Goal: Task Accomplishment & Management: Manage account settings

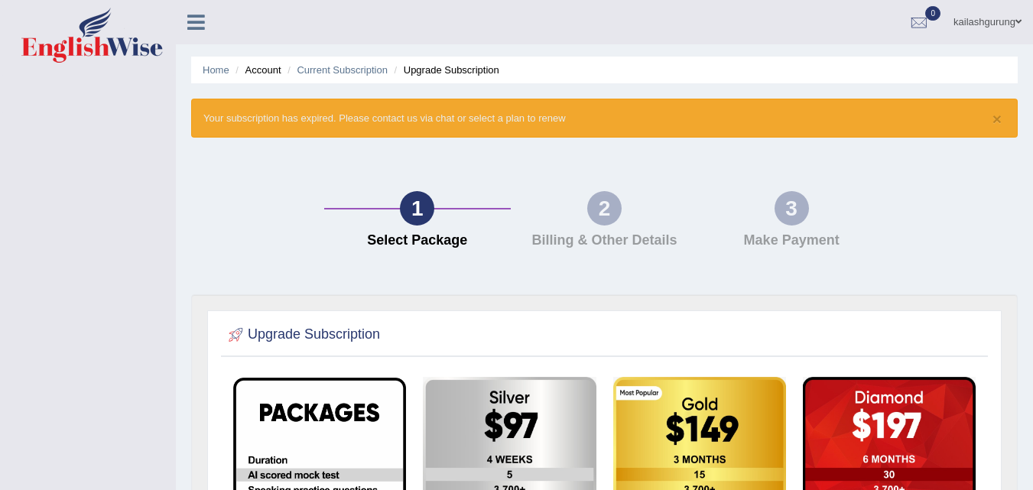
click at [261, 74] on li "Account" at bounding box center [256, 70] width 49 height 15
click at [226, 69] on link "Home" at bounding box center [216, 69] width 27 height 11
click at [209, 72] on link "Home" at bounding box center [216, 69] width 27 height 11
click at [1003, 22] on link "kailashgurung" at bounding box center [987, 20] width 91 height 40
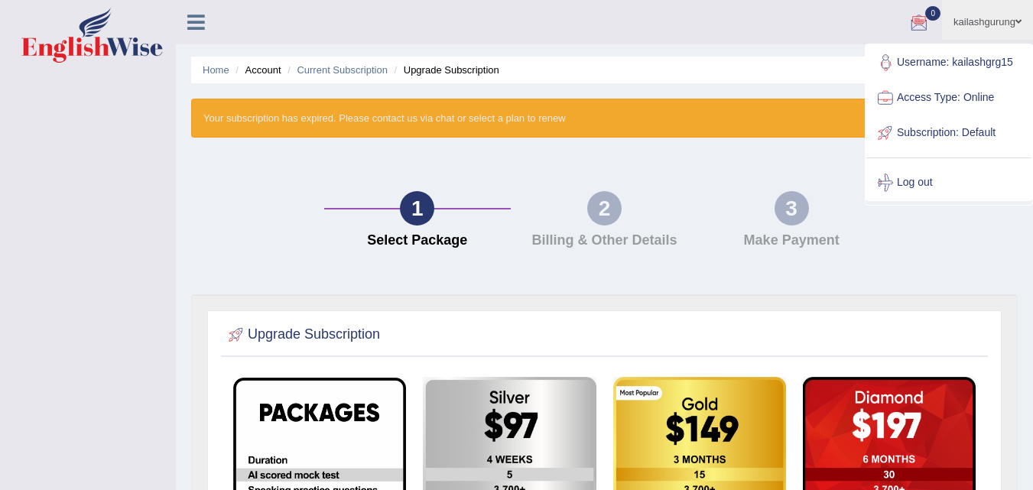
click at [1003, 50] on link "Username: kailashgrg15" at bounding box center [948, 62] width 165 height 35
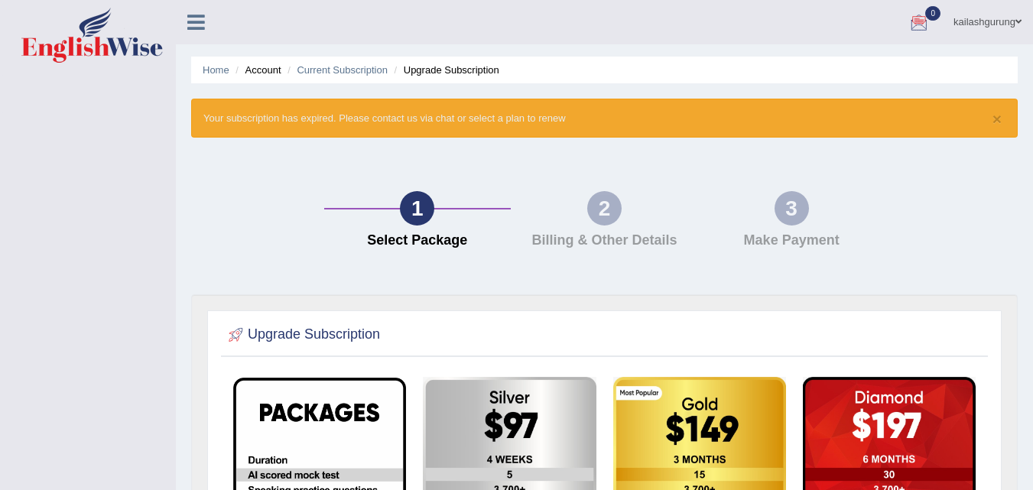
click at [999, 22] on link "kailashgurung" at bounding box center [987, 20] width 91 height 40
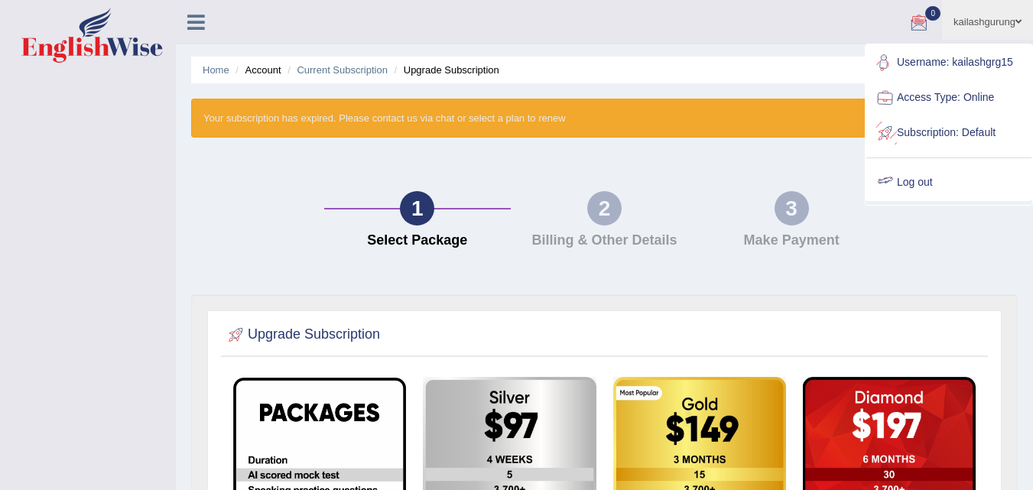
click at [962, 177] on link "Log out" at bounding box center [948, 182] width 165 height 35
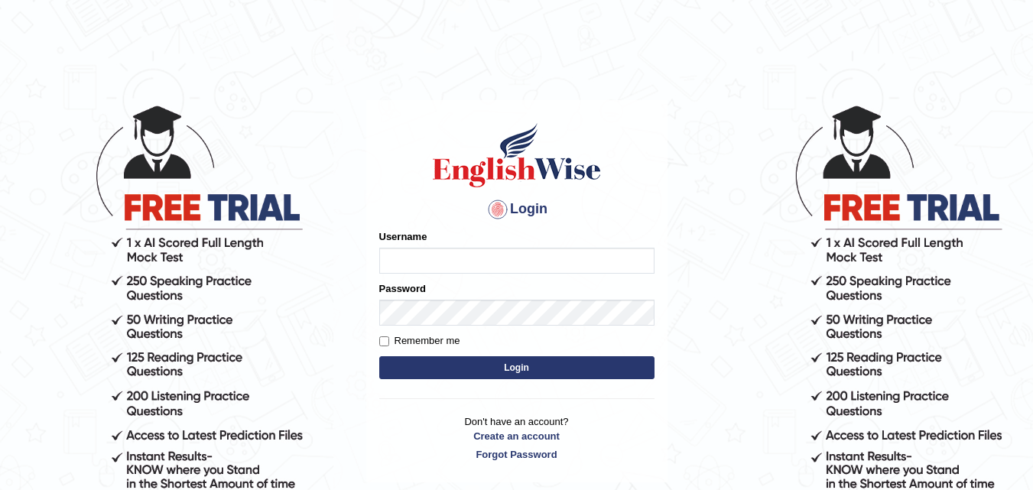
click at [532, 249] on div "Username" at bounding box center [516, 251] width 275 height 44
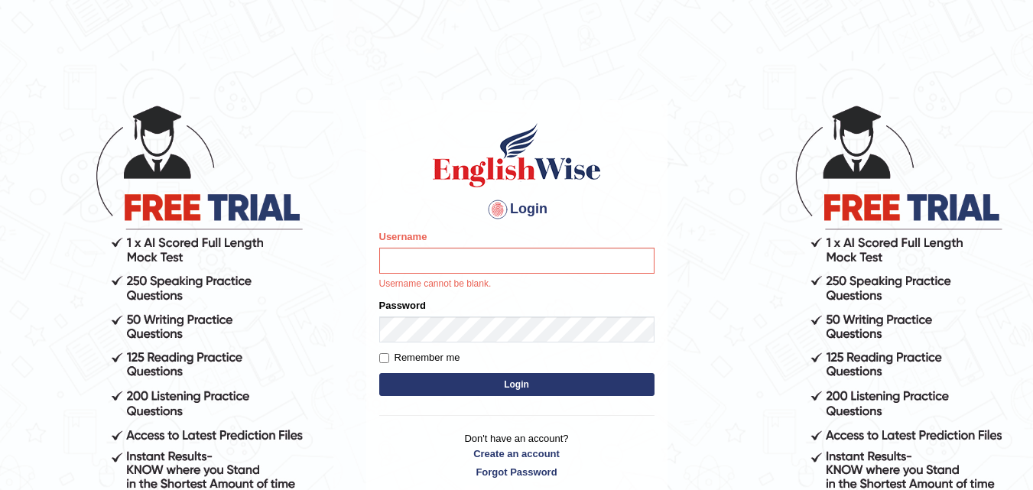
click at [517, 245] on div "Username Username cannot be blank." at bounding box center [516, 260] width 275 height 62
click at [532, 262] on input "Username" at bounding box center [516, 261] width 275 height 26
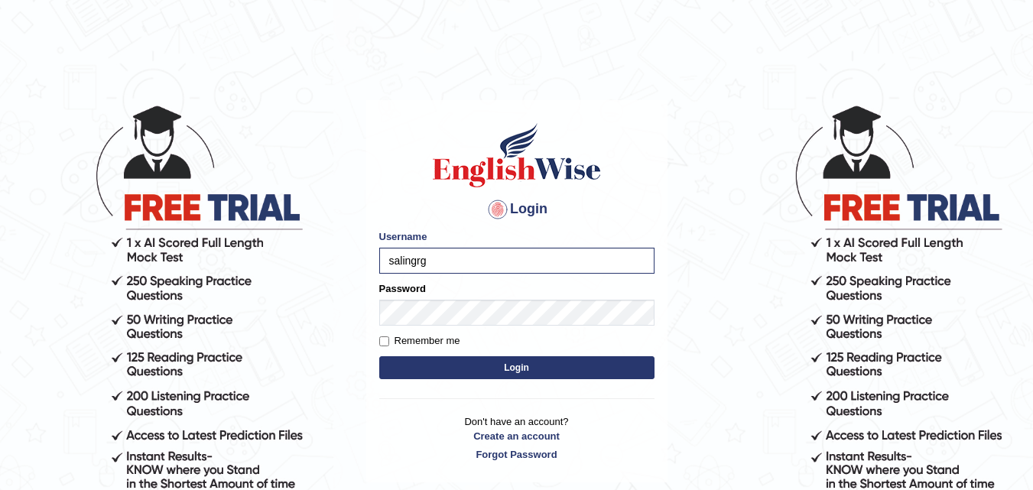
click at [429, 365] on button "Login" at bounding box center [516, 367] width 275 height 23
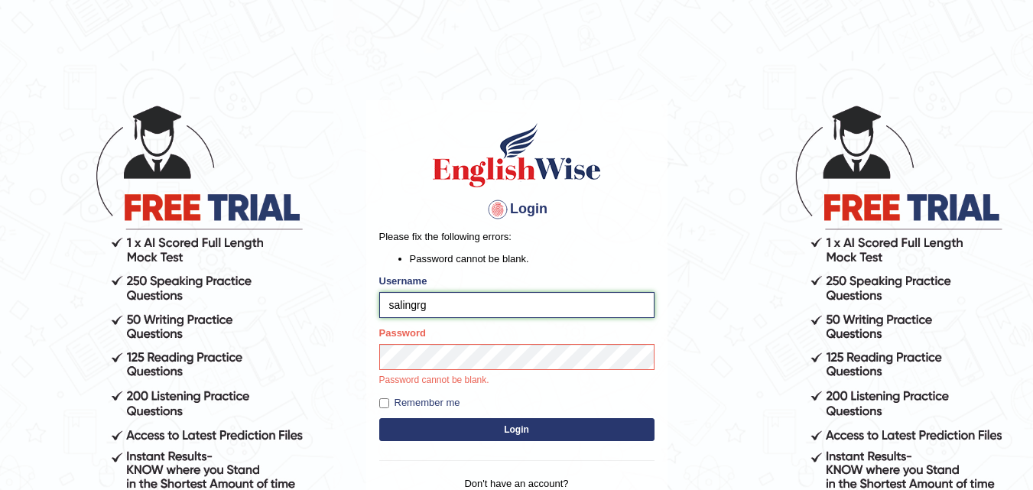
click at [607, 310] on input "salingrg" at bounding box center [516, 305] width 275 height 26
type input "s"
click at [557, 301] on input "Username" at bounding box center [516, 305] width 275 height 26
type input "Kailashgrg15"
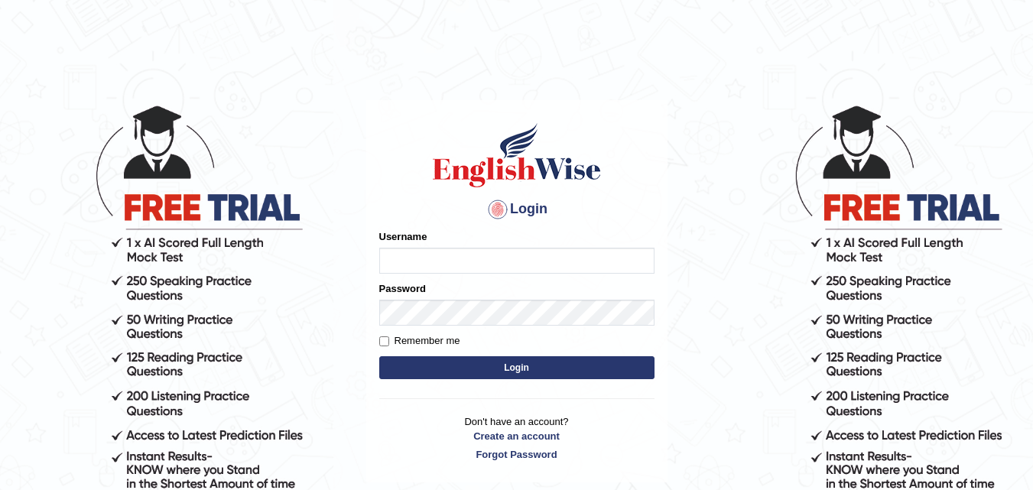
click at [509, 255] on input "Username" at bounding box center [516, 261] width 275 height 26
type input "Kailashgrg15"
click at [395, 343] on label "Remember me" at bounding box center [419, 340] width 81 height 15
click at [389, 343] on input "Remember me" at bounding box center [384, 341] width 10 height 10
checkbox input "true"
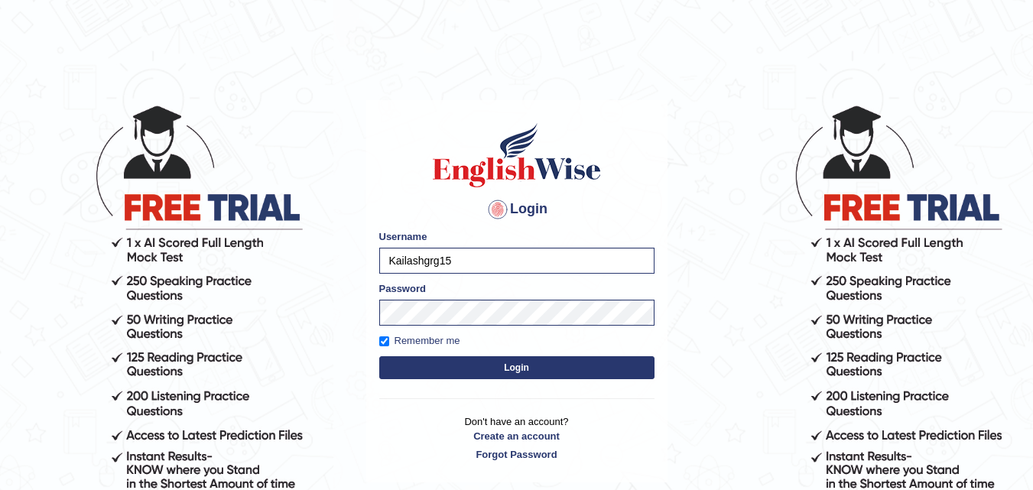
click at [414, 365] on button "Login" at bounding box center [516, 367] width 275 height 23
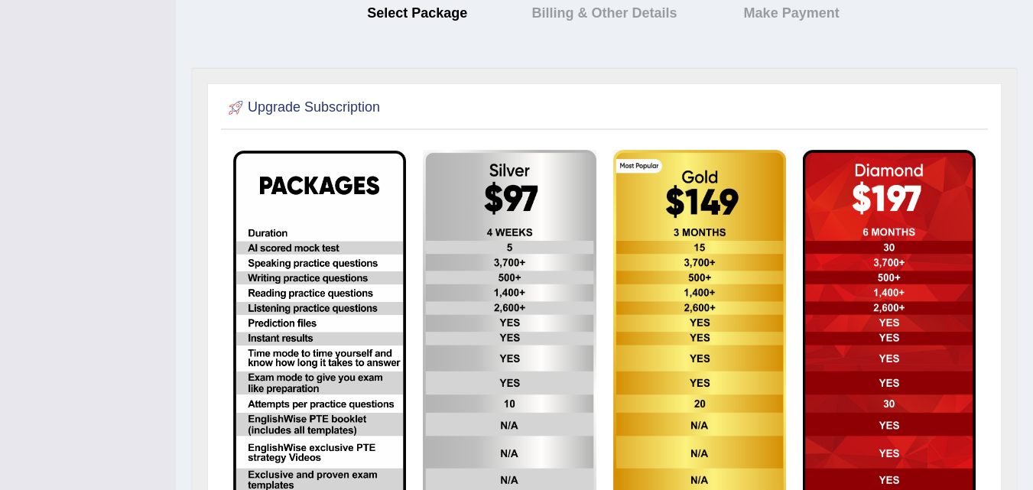
scroll to position [187, 0]
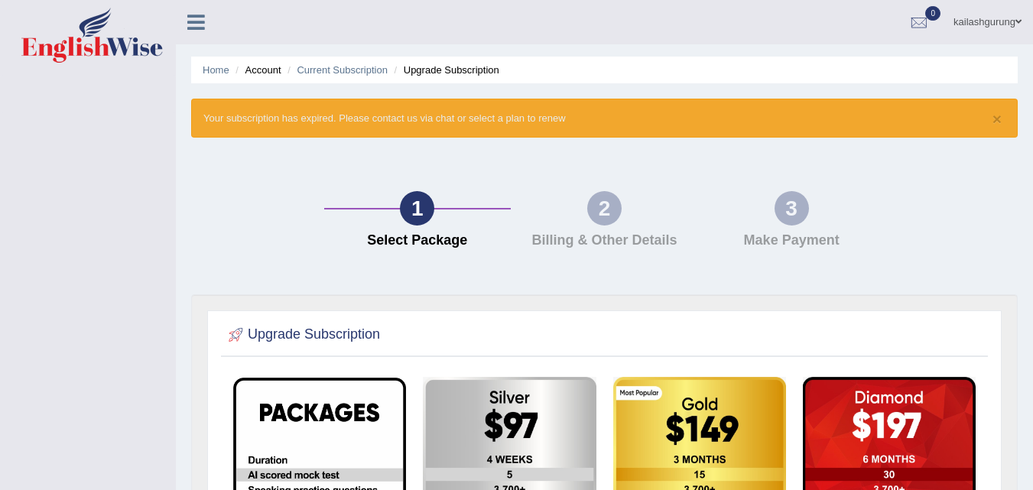
click at [605, 8] on ul "kailashgurung Toggle navigation Username: kailashgrg15 Access Type: Online Subs…" at bounding box center [733, 22] width 600 height 44
